Goal: Transaction & Acquisition: Purchase product/service

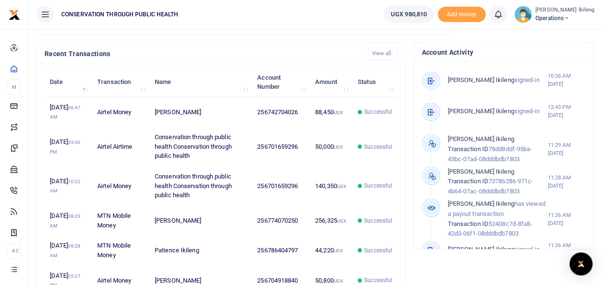
scroll to position [307, 0]
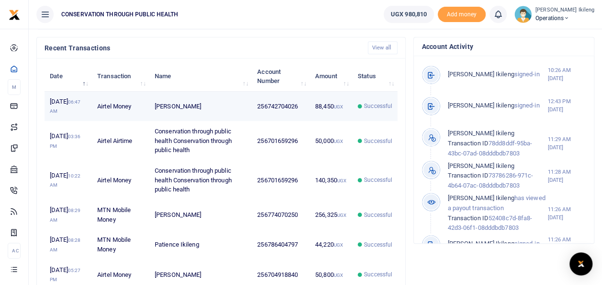
click at [342, 121] on td "88,450 UGX" at bounding box center [331, 107] width 43 height 30
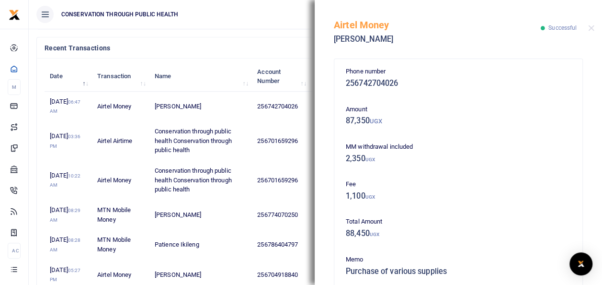
scroll to position [202, 0]
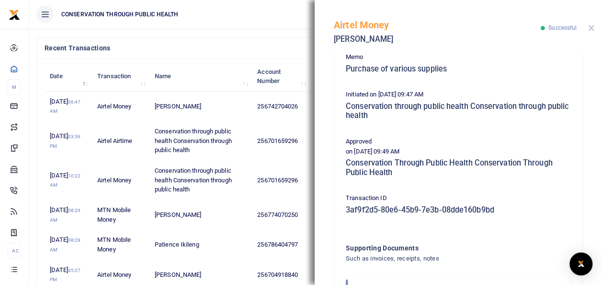
click at [590, 25] on button "Close" at bounding box center [591, 28] width 6 height 6
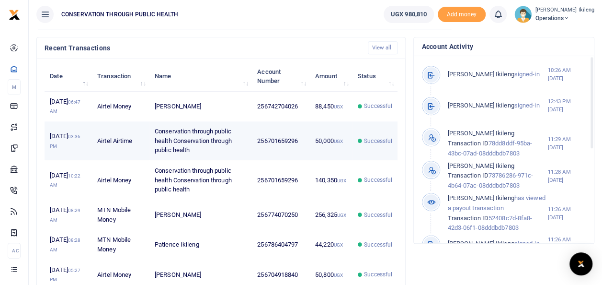
click at [300, 150] on td "256701659296" at bounding box center [281, 140] width 58 height 39
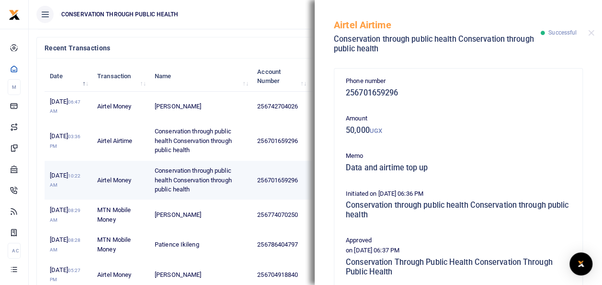
click at [298, 188] on td "256701659296" at bounding box center [281, 180] width 58 height 39
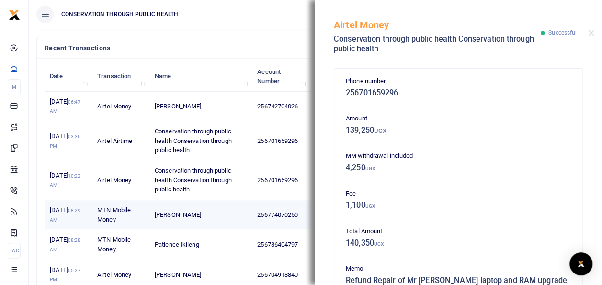
click at [283, 214] on td "256774070250" at bounding box center [281, 215] width 58 height 30
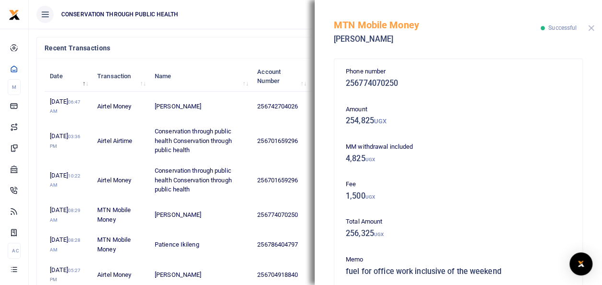
click at [591, 29] on button "Close" at bounding box center [591, 28] width 6 height 6
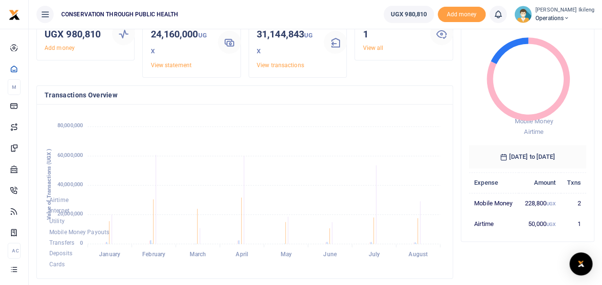
scroll to position [0, 0]
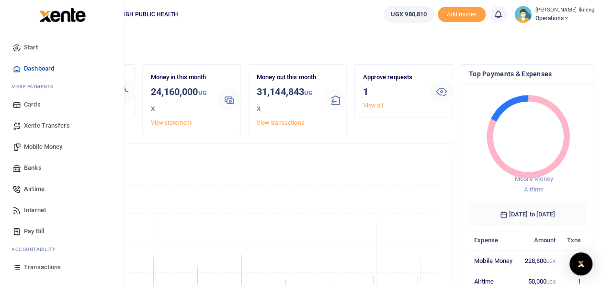
click at [34, 146] on span "Mobile Money" at bounding box center [43, 147] width 38 height 10
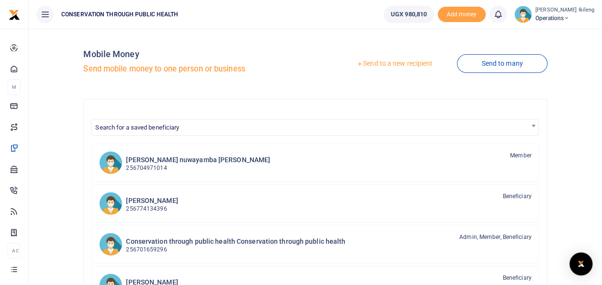
click at [409, 62] on link "Send to a new recipient" at bounding box center [394, 63] width 125 height 17
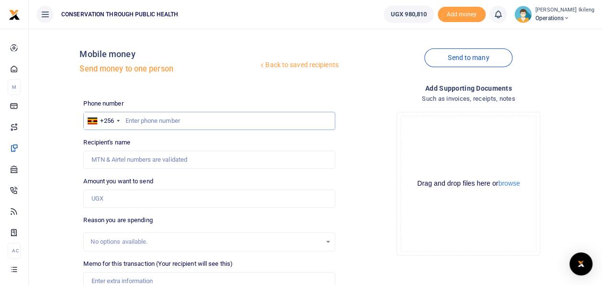
click at [188, 122] on input "text" at bounding box center [209, 121] width 252 height 18
type input "773834813"
type input "Kasimu Namunyere"
type input "773834813"
click at [157, 203] on input "Amount you want to send" at bounding box center [209, 198] width 252 height 18
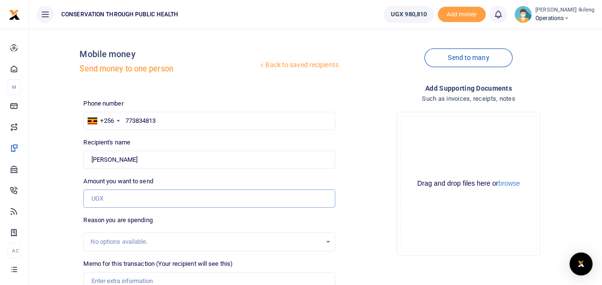
type input "30,000"
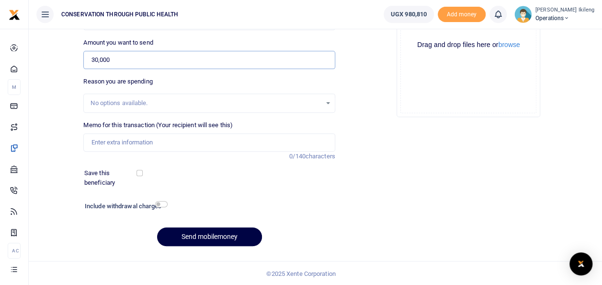
scroll to position [139, 0]
click at [192, 139] on input "Memo for this transaction (Your recipient will see this)" at bounding box center [209, 142] width 252 height 18
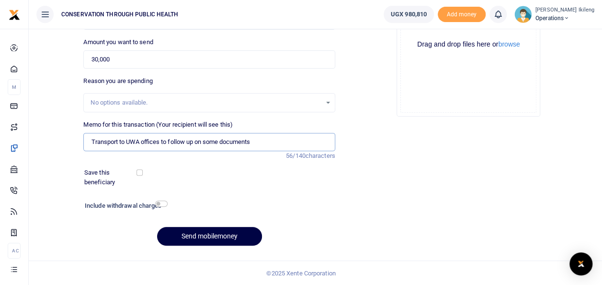
type input "Transport to UWA offices to follow up on some documents"
click at [159, 205] on input "checkbox" at bounding box center [161, 203] width 12 height 6
checkbox input "true"
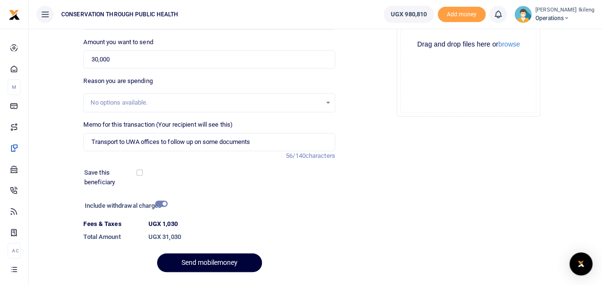
click at [219, 257] on button "Send mobilemoney" at bounding box center [209, 262] width 105 height 19
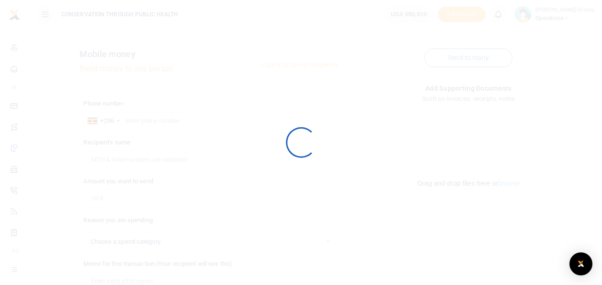
select select
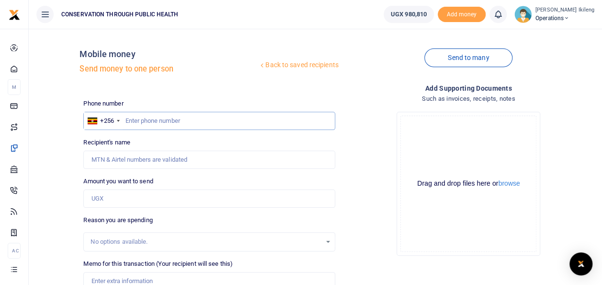
click at [170, 119] on input "text" at bounding box center [209, 121] width 252 height 18
type input "776854775"
type input "[PERSON_NAME]"
type input "776854775"
click at [136, 201] on input "Amount you want to send" at bounding box center [209, 198] width 252 height 18
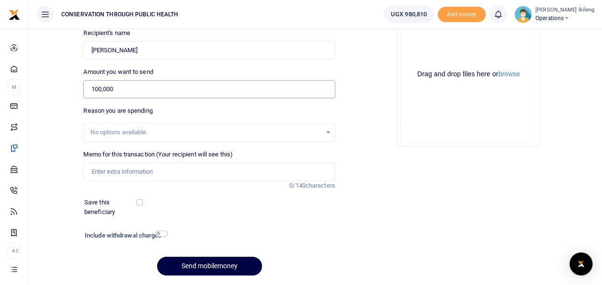
scroll to position [139, 0]
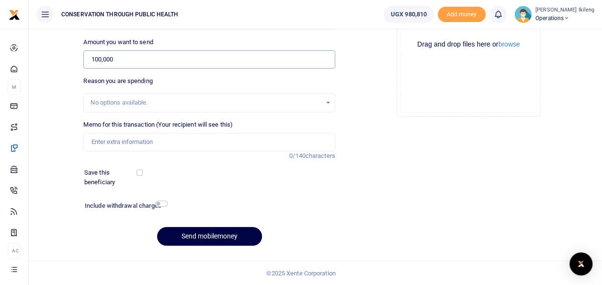
type input "100,000"
click at [107, 143] on input "Memo for this transaction (Your recipient will see this)" at bounding box center [209, 142] width 252 height 18
type input "fuel for office work"
click at [165, 204] on input "checkbox" at bounding box center [161, 203] width 12 height 6
checkbox input "true"
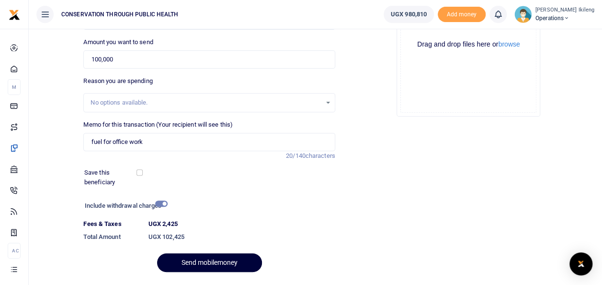
click at [179, 261] on button "Send mobilemoney" at bounding box center [209, 262] width 105 height 19
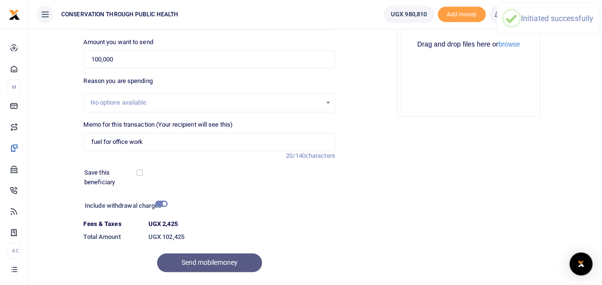
scroll to position [0, 0]
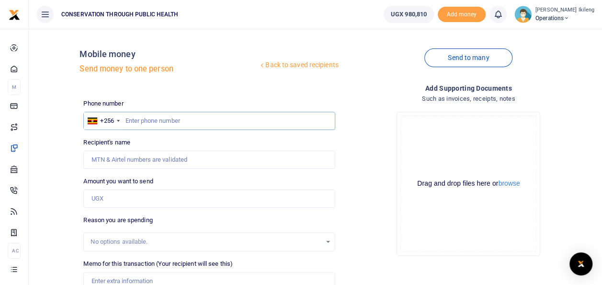
click at [197, 115] on input "text" at bounding box center [209, 121] width 252 height 18
type input "774070250"
type input "Emmanuel Kityo"
type input "774070250"
click at [143, 198] on input "Amount you want to send" at bounding box center [209, 198] width 252 height 18
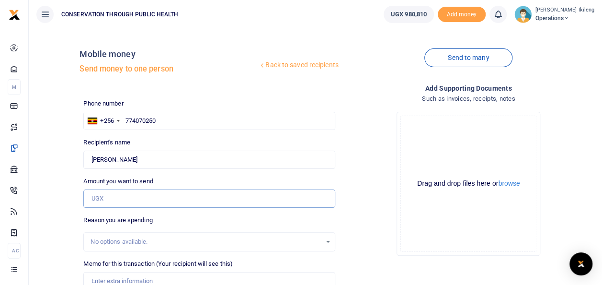
type input "100,000"
type input "fuel for office work"
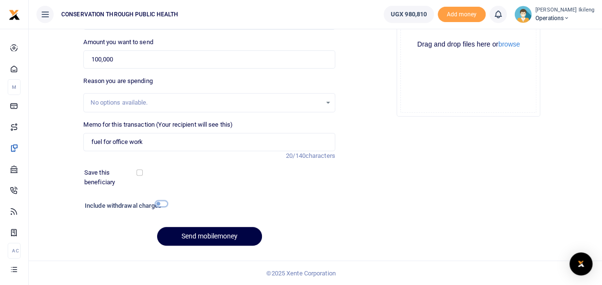
click at [160, 203] on input "checkbox" at bounding box center [161, 203] width 12 height 6
checkbox input "true"
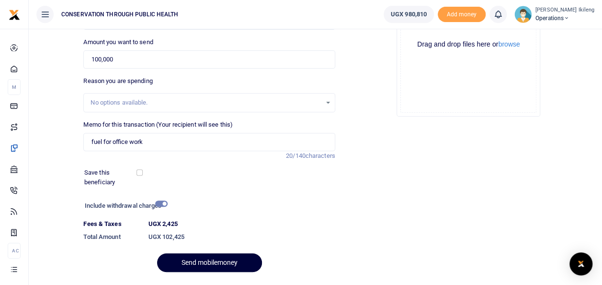
click at [184, 262] on button "Send mobilemoney" at bounding box center [209, 262] width 105 height 19
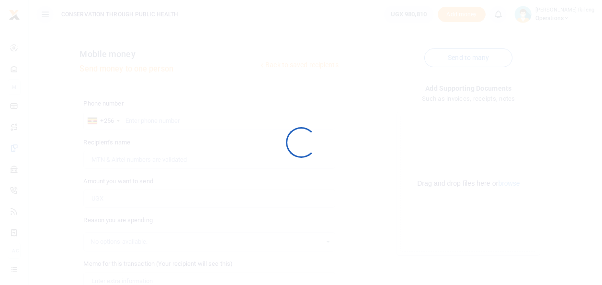
scroll to position [138, 0]
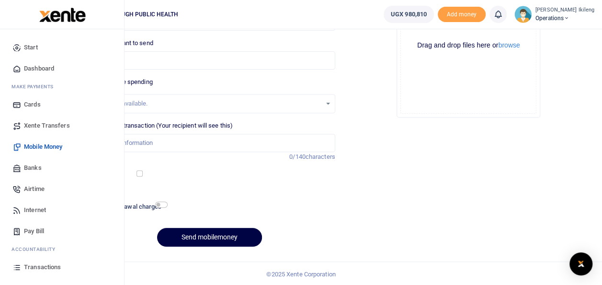
click at [35, 66] on span "Dashboard" at bounding box center [39, 69] width 30 height 10
